Goal: Transaction & Acquisition: Purchase product/service

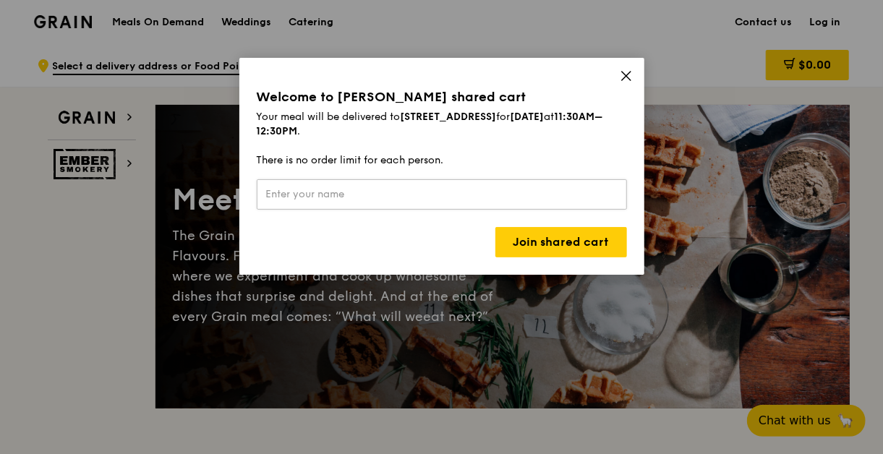
click at [424, 198] on input "text" at bounding box center [442, 194] width 370 height 30
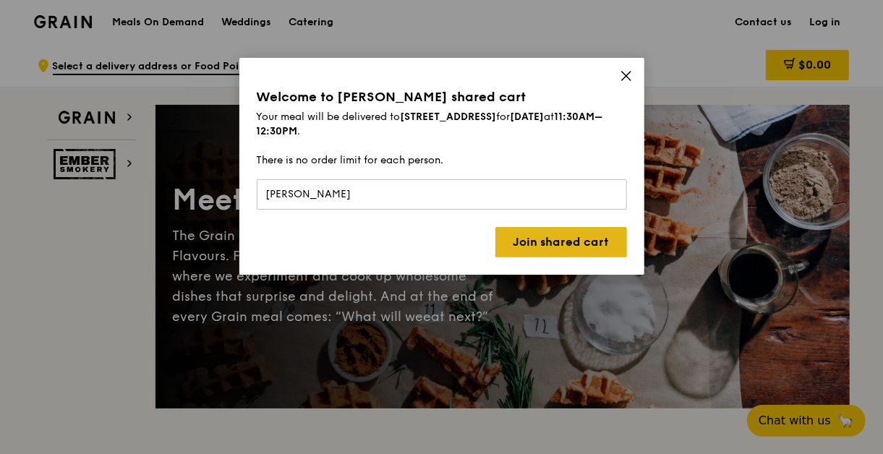
type input "[PERSON_NAME]"
click at [544, 252] on link "Join shared cart" at bounding box center [561, 242] width 132 height 30
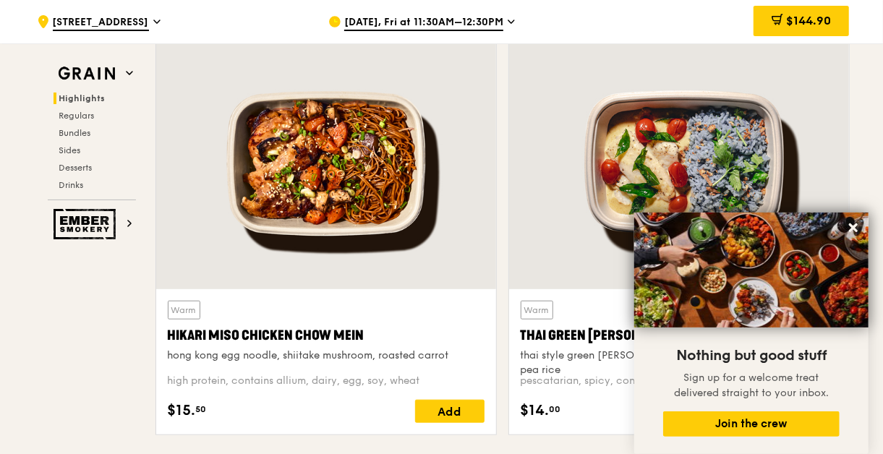
scroll to position [506, 0]
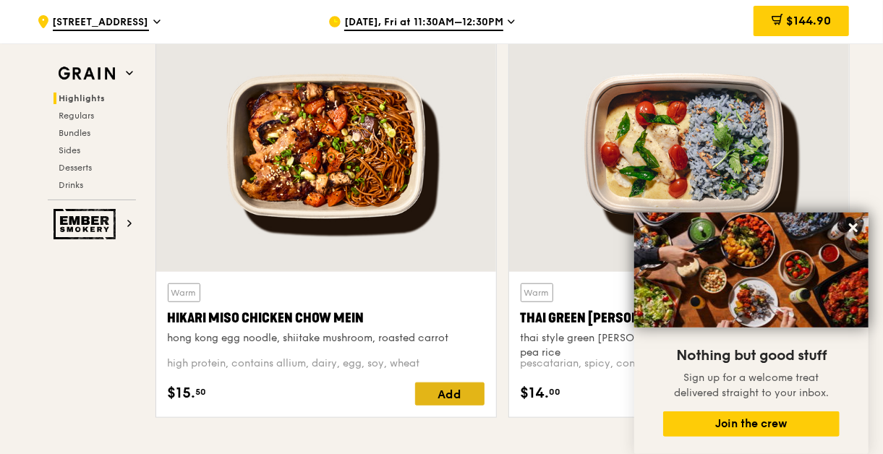
click at [450, 392] on div "Add" at bounding box center [449, 393] width 69 height 23
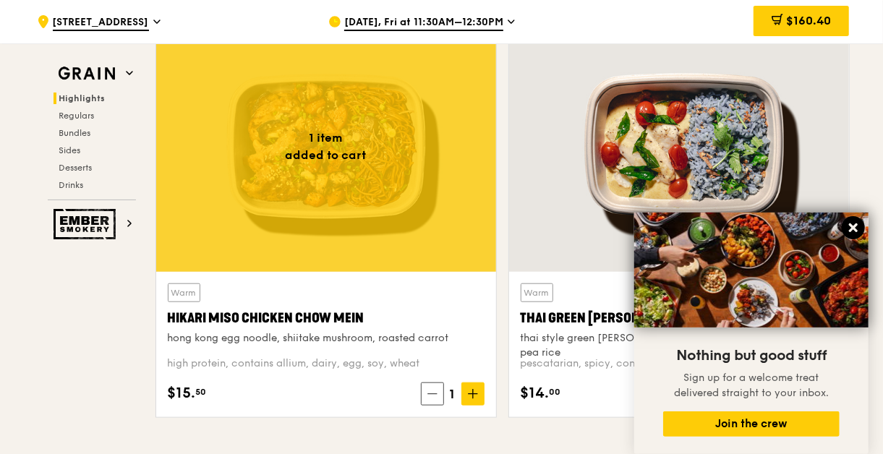
click at [852, 230] on icon at bounding box center [853, 227] width 9 height 9
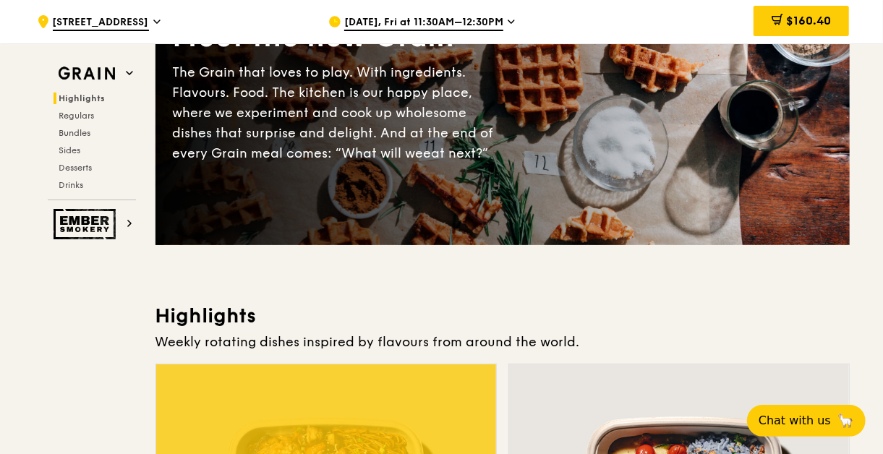
scroll to position [434, 0]
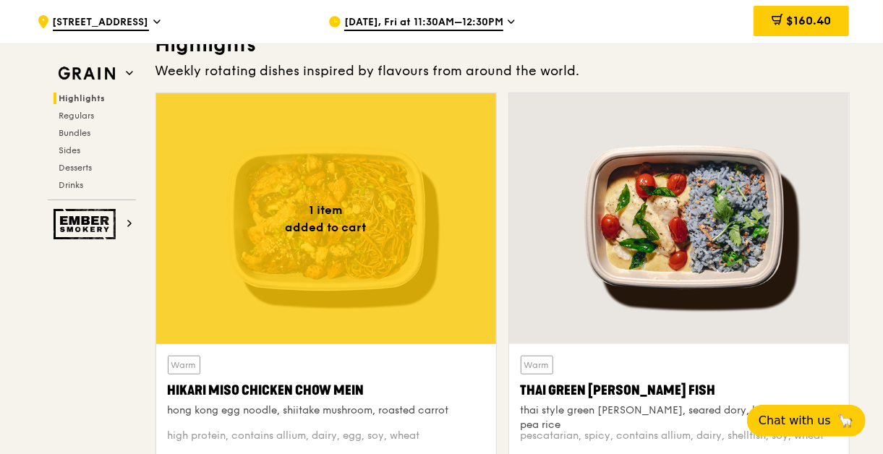
click at [357, 293] on div at bounding box center [326, 218] width 340 height 251
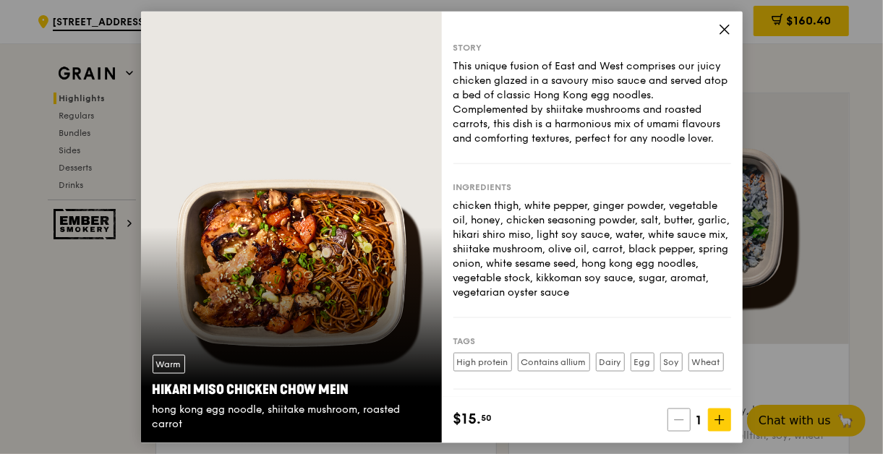
click at [682, 419] on icon at bounding box center [678, 419] width 9 height 0
click at [723, 30] on icon at bounding box center [724, 29] width 13 height 13
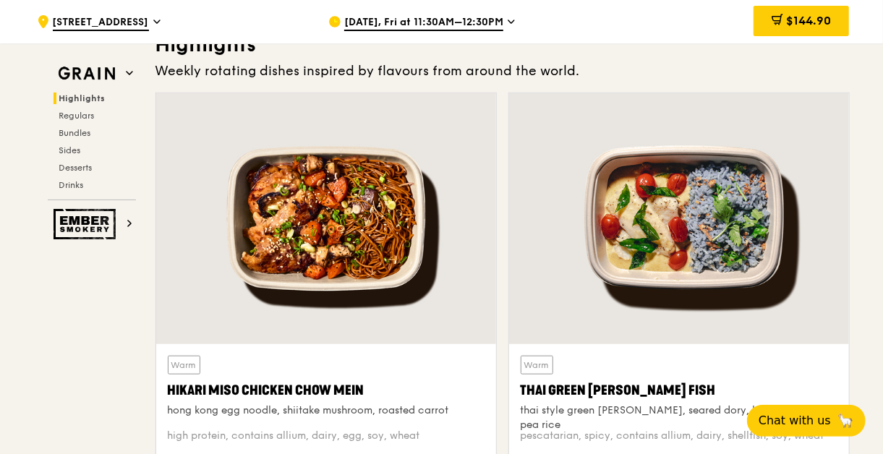
click at [298, 307] on div at bounding box center [326, 218] width 340 height 251
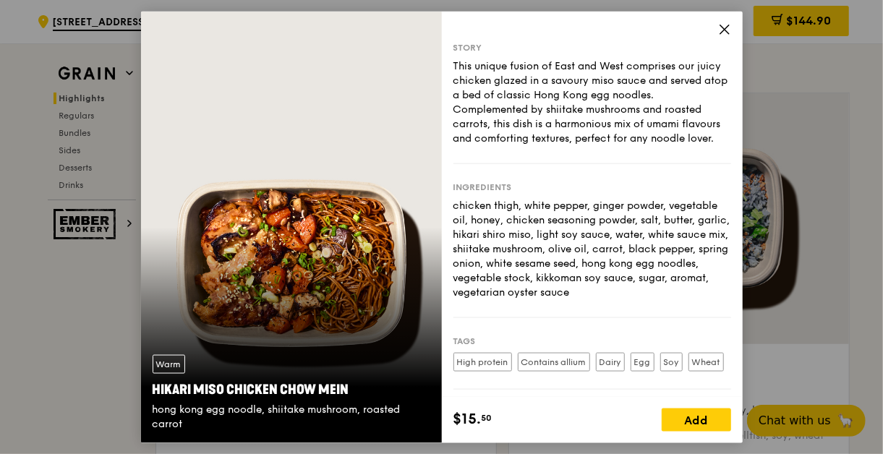
click at [682, 422] on div "Add" at bounding box center [695, 419] width 69 height 23
click at [722, 27] on icon at bounding box center [724, 29] width 13 height 13
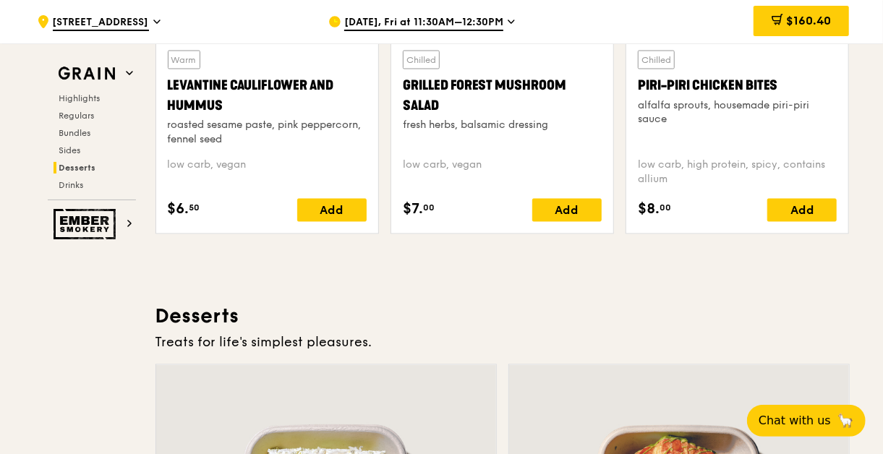
scroll to position [3831, 0]
